Goal: Transaction & Acquisition: Book appointment/travel/reservation

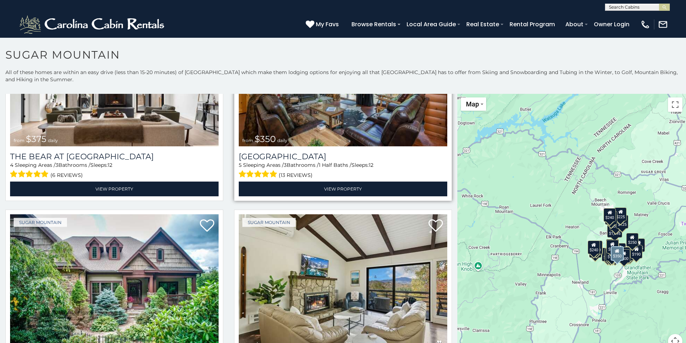
scroll to position [180, 0]
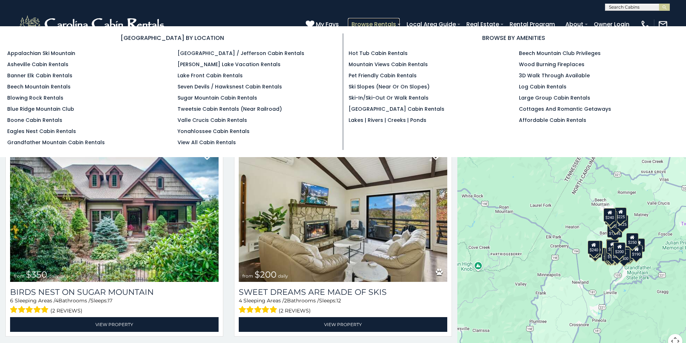
click at [379, 23] on link "Browse Rentals" at bounding box center [374, 24] width 52 height 13
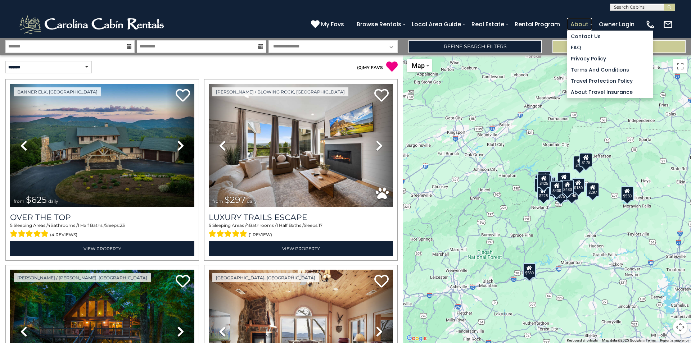
click at [577, 27] on link "About" at bounding box center [579, 24] width 25 height 13
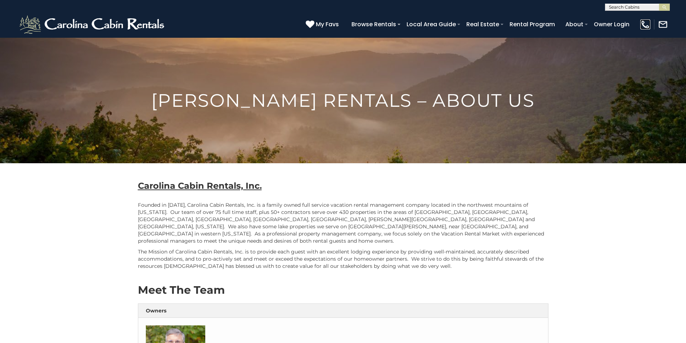
click at [648, 27] on img at bounding box center [645, 24] width 10 height 10
